Goal: Transaction & Acquisition: Purchase product/service

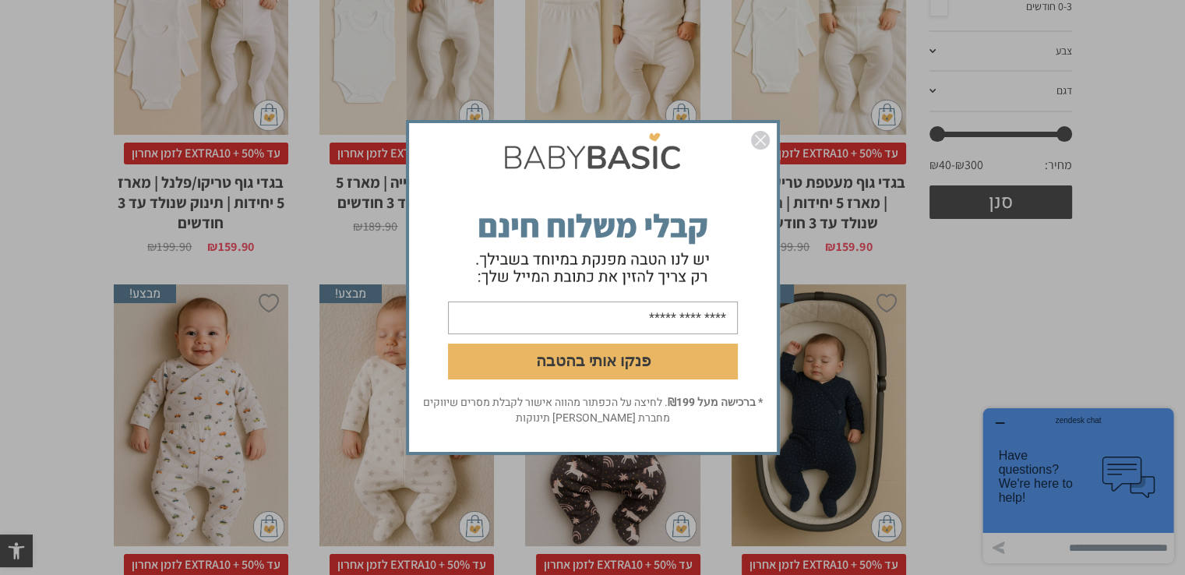
scroll to position [545, 0]
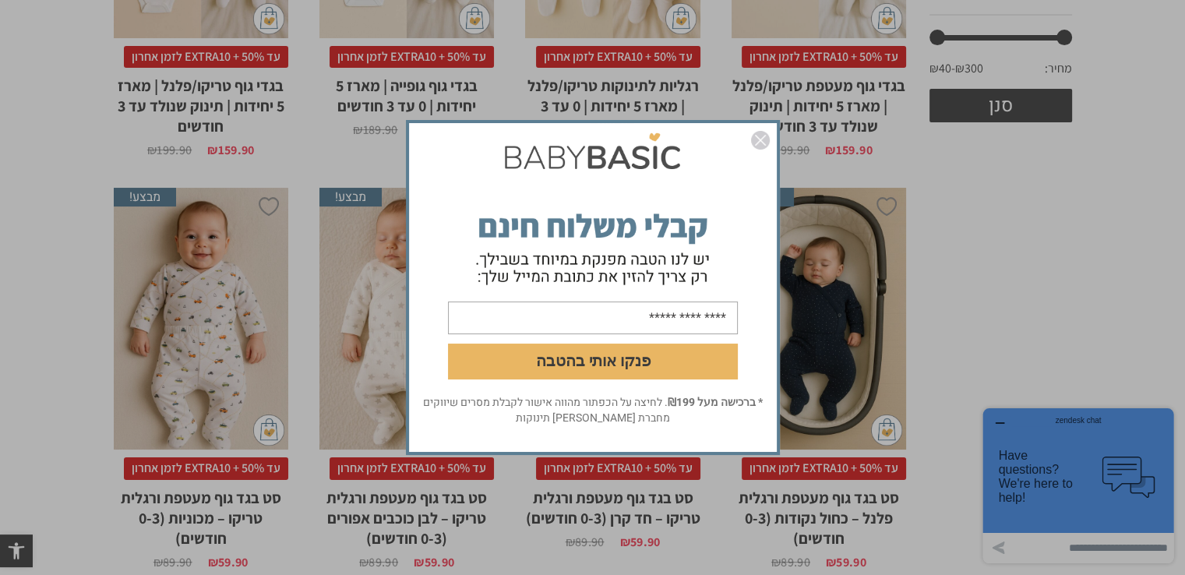
click at [758, 146] on img "סגור" at bounding box center [760, 140] width 19 height 19
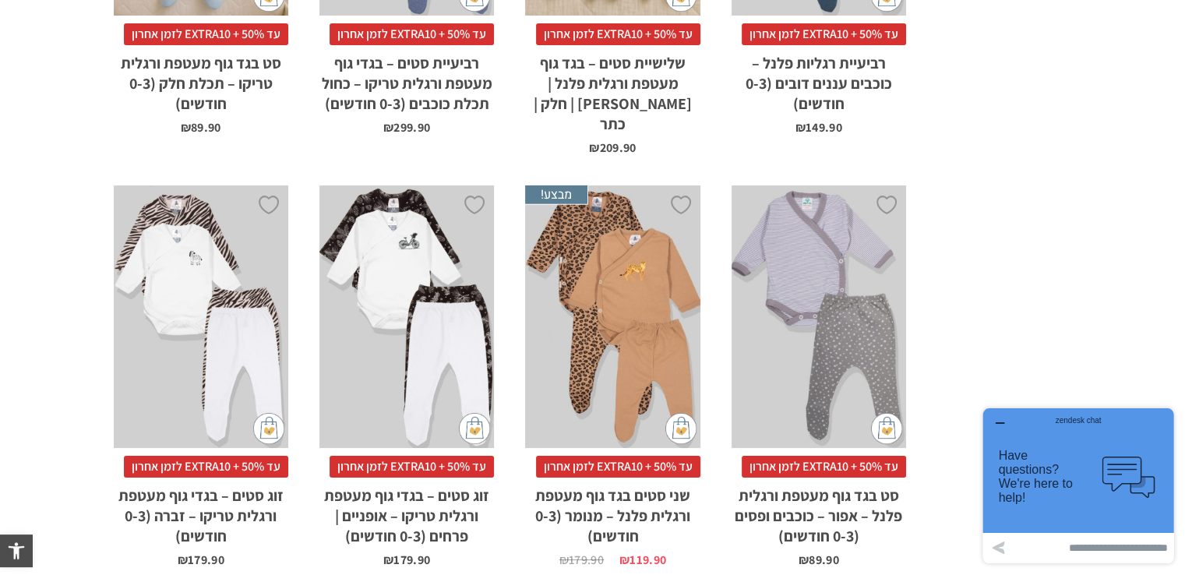
scroll to position [0, 0]
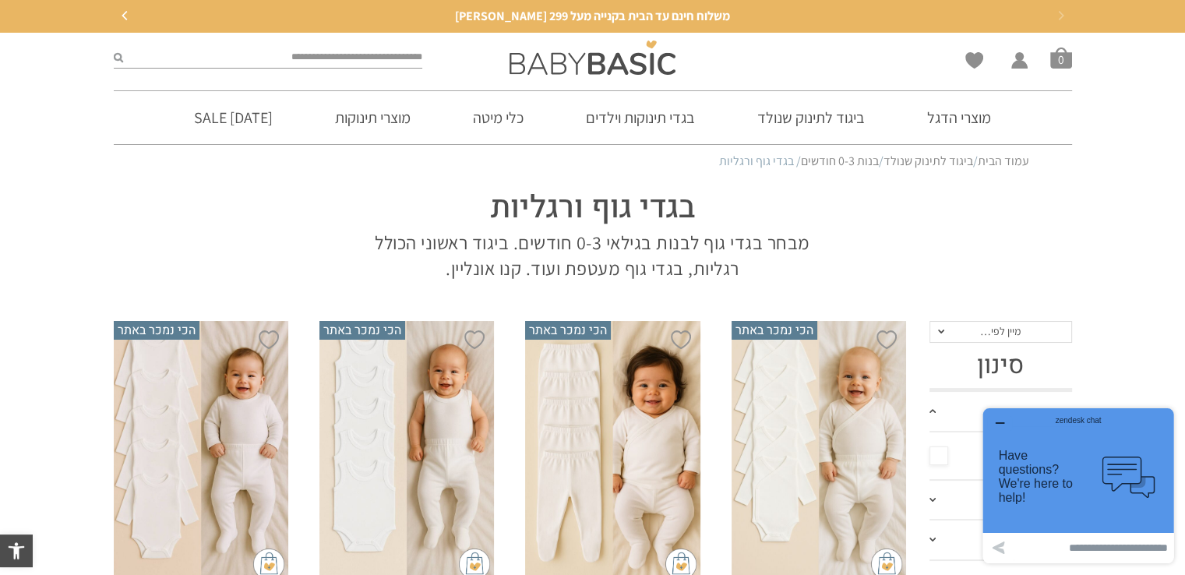
click at [819, 433] on div "x בחירת סוג בד טריקו (עונת מעבר/קיץ) פלנל (חורף)" at bounding box center [818, 452] width 174 height 262
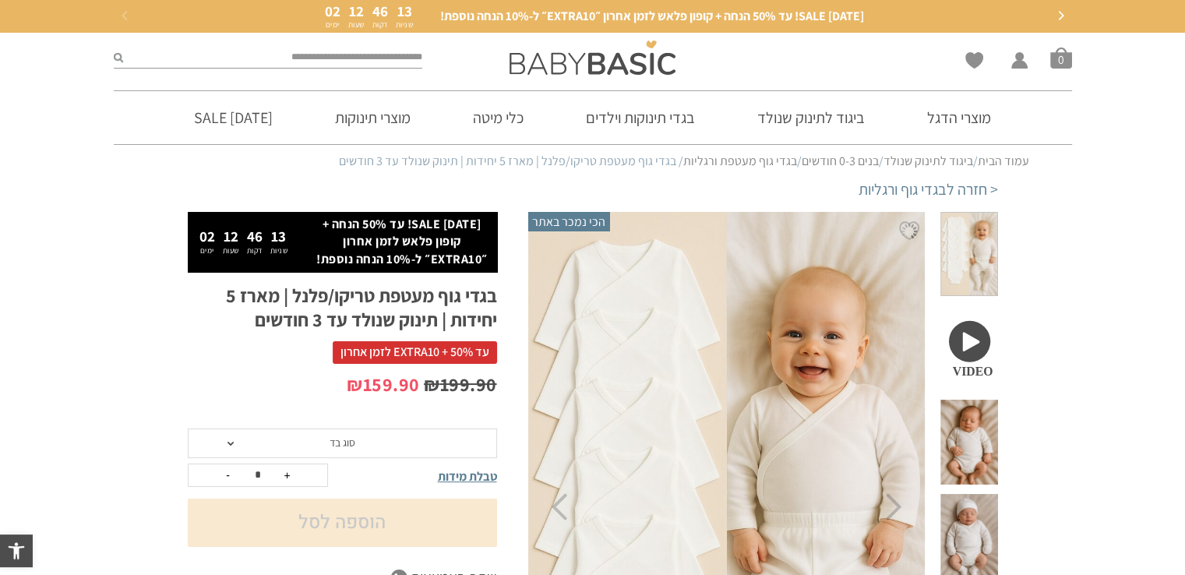
click at [411, 453] on span "סוג בד" at bounding box center [342, 443] width 309 height 30
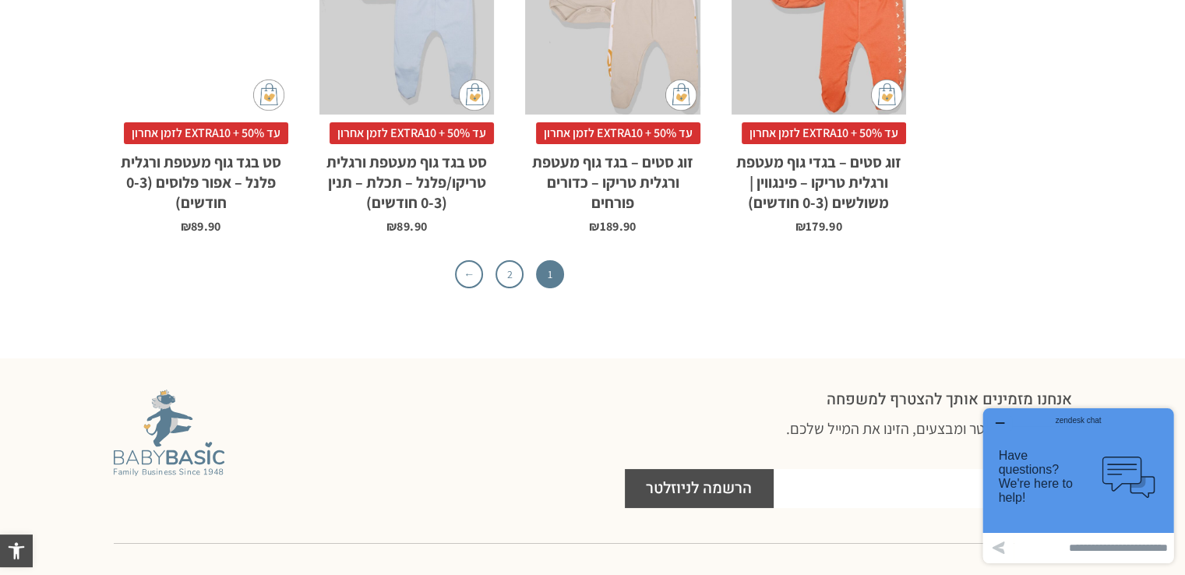
scroll to position [5095, 0]
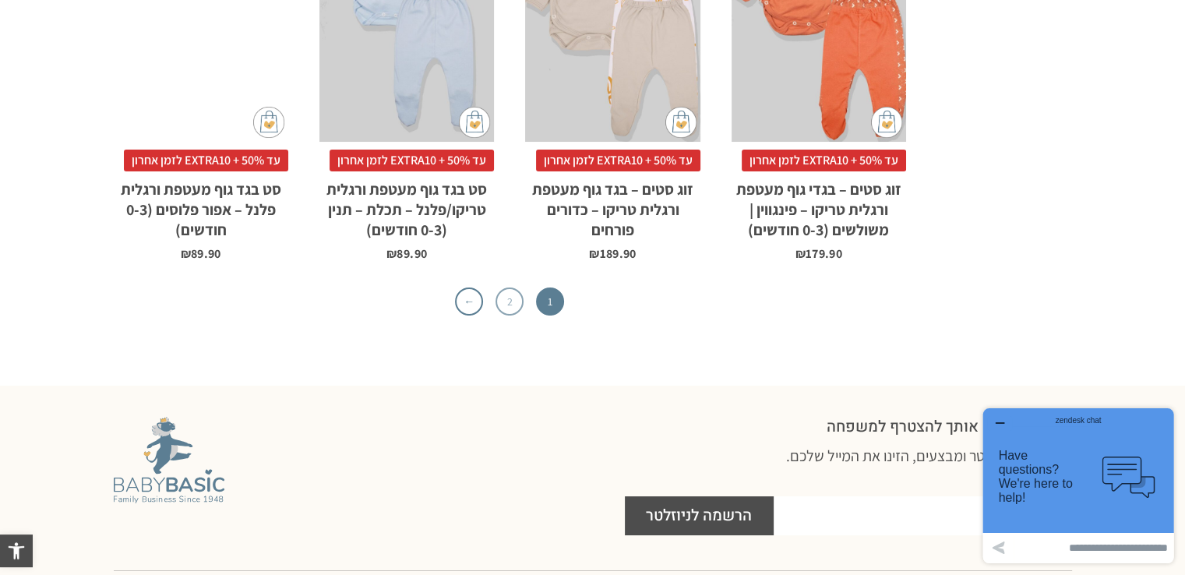
click at [516, 287] on link "2" at bounding box center [509, 301] width 28 height 28
